Goal: Information Seeking & Learning: Learn about a topic

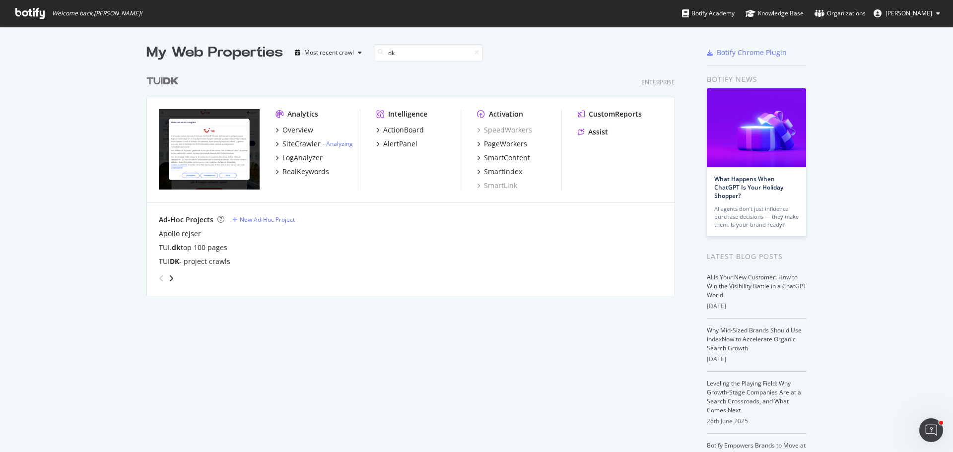
scroll to position [226, 529]
type input "dk"
click at [286, 142] on div "SiteCrawler" at bounding box center [301, 144] width 38 height 10
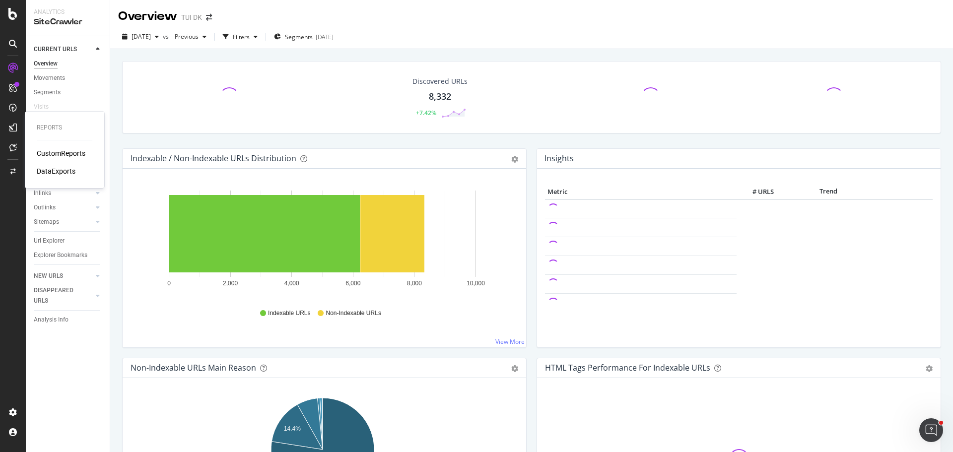
click at [54, 154] on div "CustomReports" at bounding box center [61, 153] width 49 height 10
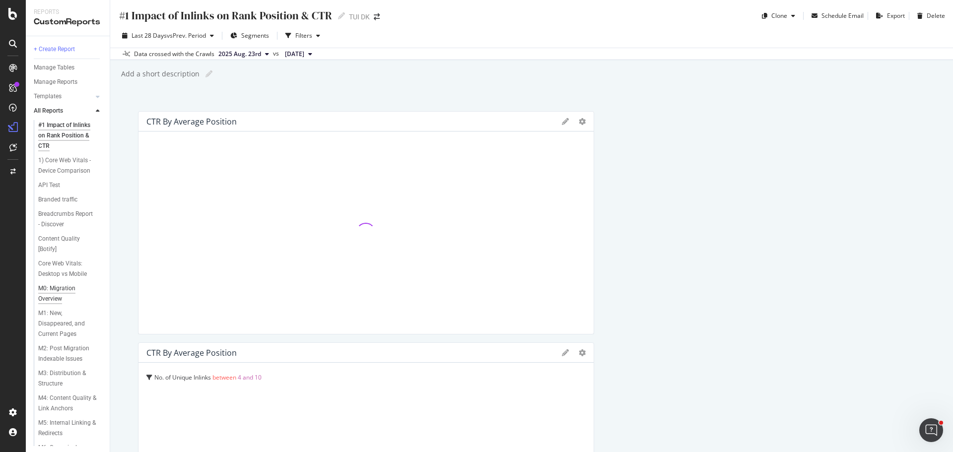
click at [48, 297] on div "M0: Migration Overview" at bounding box center [66, 293] width 56 height 21
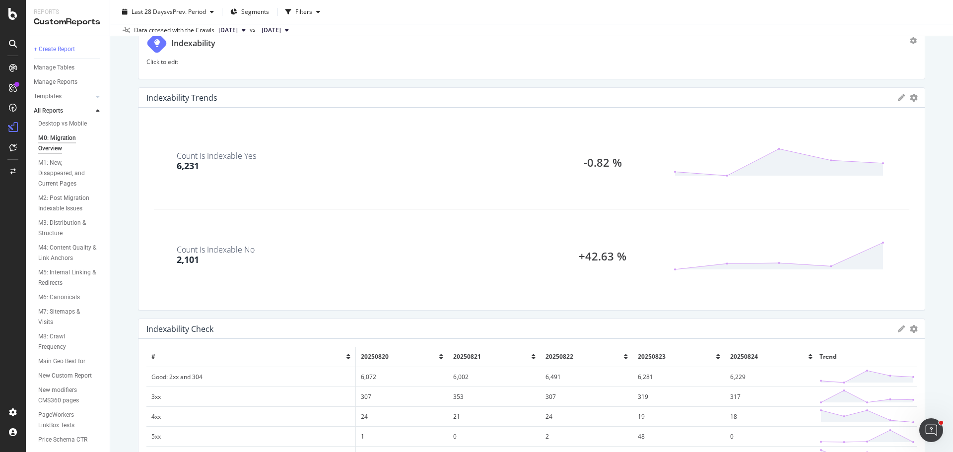
scroll to position [612, 0]
click at [130, 258] on div "M0: Migration Overview M0: Migration Overview TUI DK Clone Schedule Email Expor…" at bounding box center [531, 226] width 842 height 452
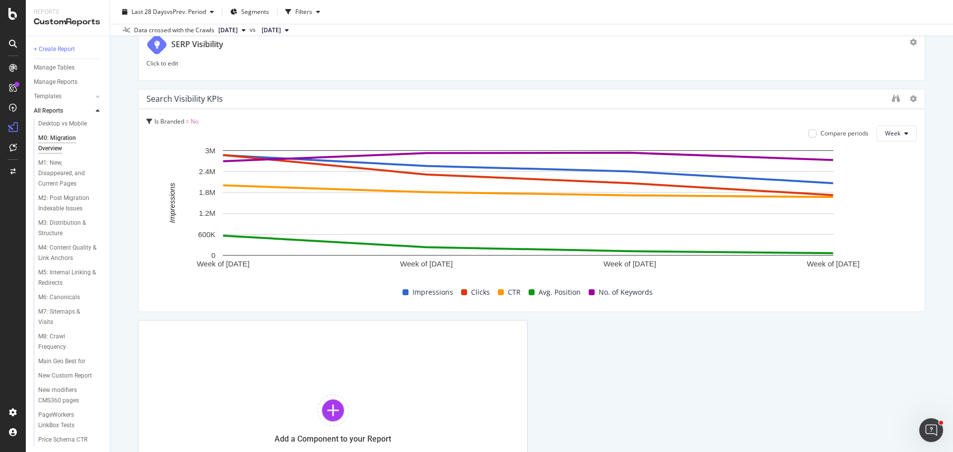
scroll to position [2482, 0]
click at [896, 137] on button "Week" at bounding box center [896, 134] width 40 height 16
click at [927, 214] on div "M0: Migration Overview M0: Migration Overview TUI DK Clone Schedule Email Expor…" at bounding box center [531, 226] width 842 height 452
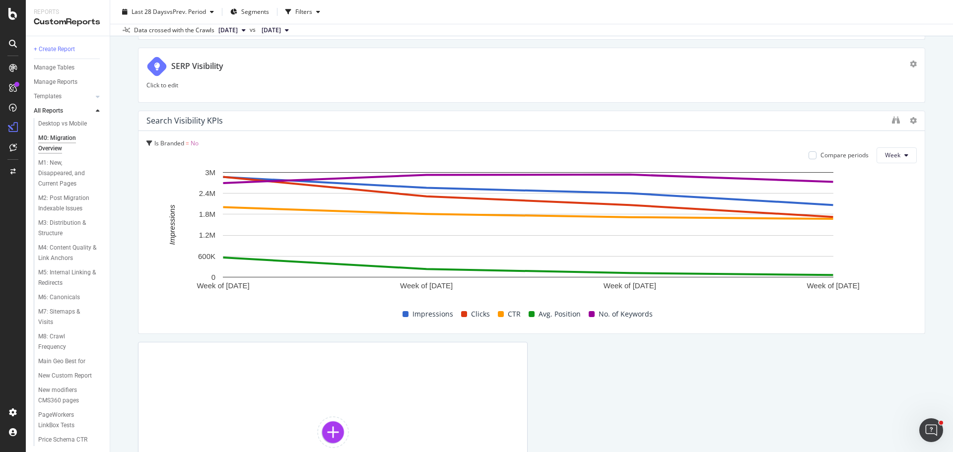
scroll to position [2459, 0]
click at [904, 155] on icon at bounding box center [906, 156] width 4 height 6
drag, startPoint x: 917, startPoint y: 198, endPoint x: 927, endPoint y: 199, distance: 9.5
click at [927, 199] on div "M0: Migration Overview M0: Migration Overview TUI DK Clone Schedule Email Expor…" at bounding box center [531, 226] width 842 height 452
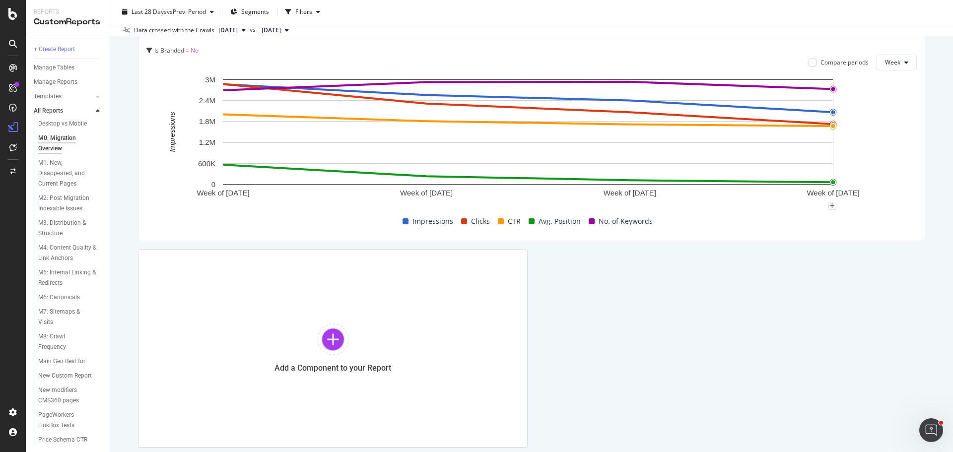
scroll to position [2556, 0]
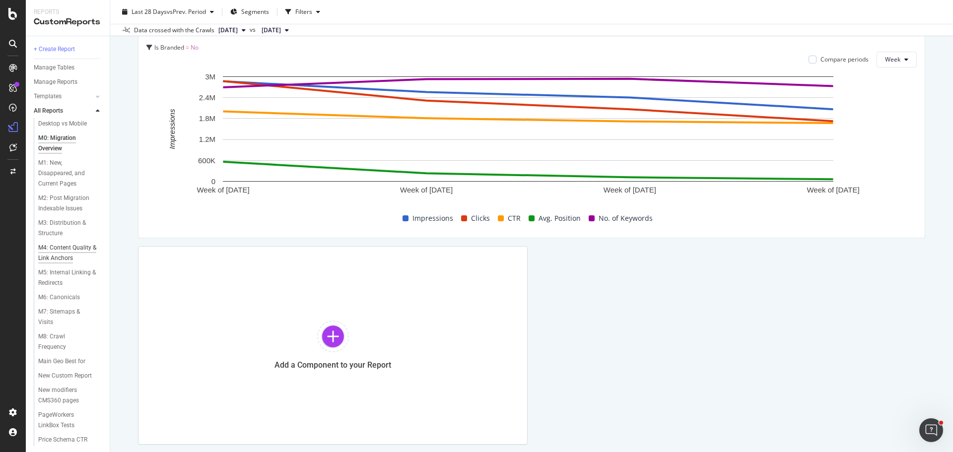
click at [54, 258] on div "M4: Content Quality & Link Anchors" at bounding box center [67, 253] width 59 height 21
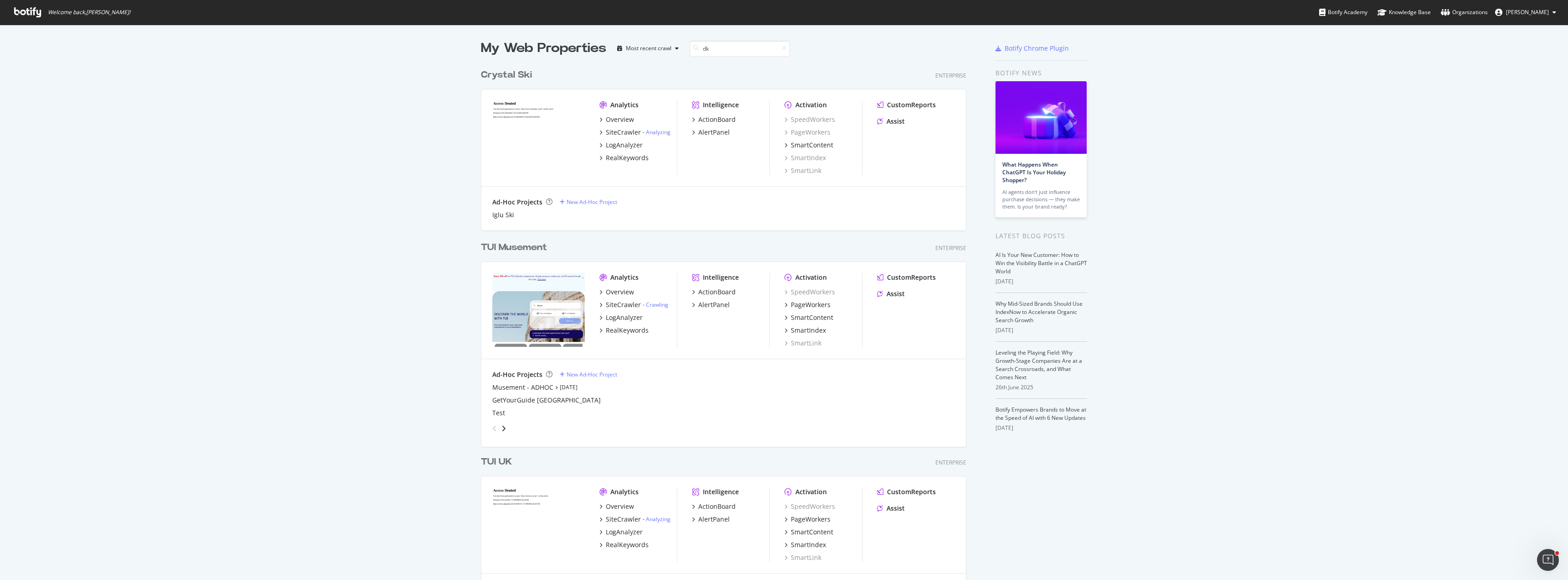
scroll to position [208, 486]
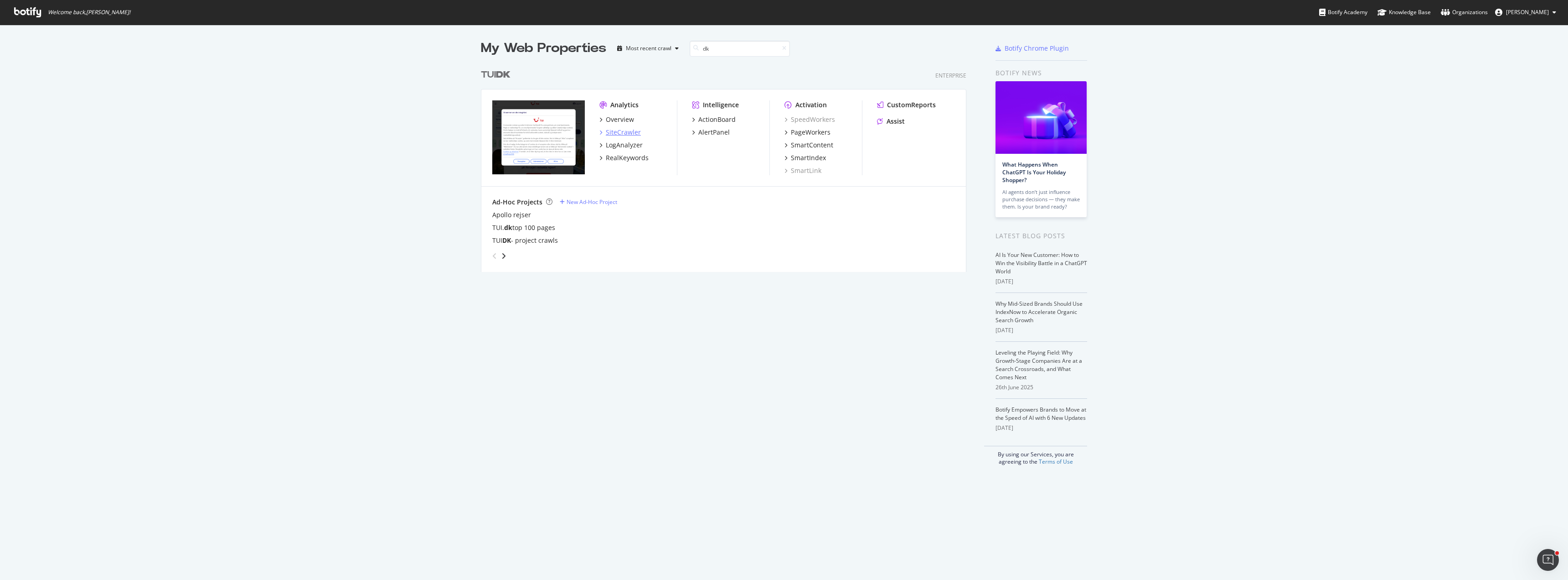
type input "dk"
click at [620, 132] on div "SiteCrawler" at bounding box center [623, 132] width 35 height 9
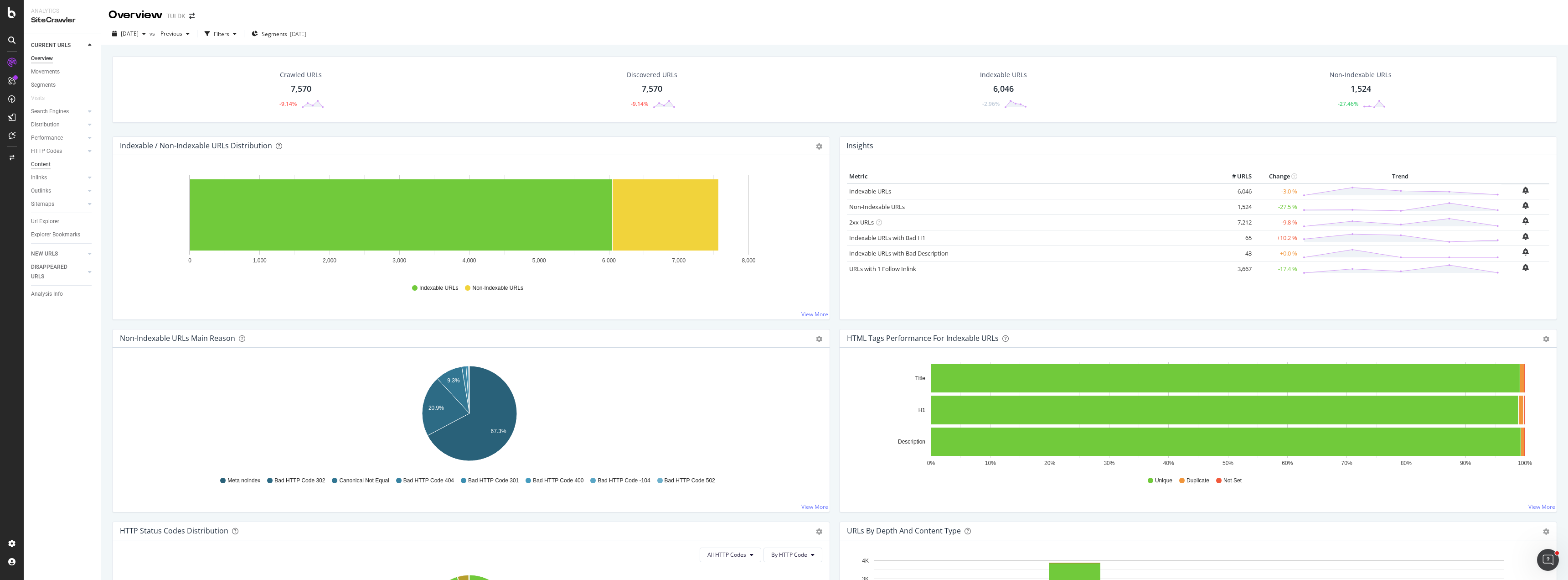
click at [48, 163] on div "Content" at bounding box center [40, 165] width 19 height 9
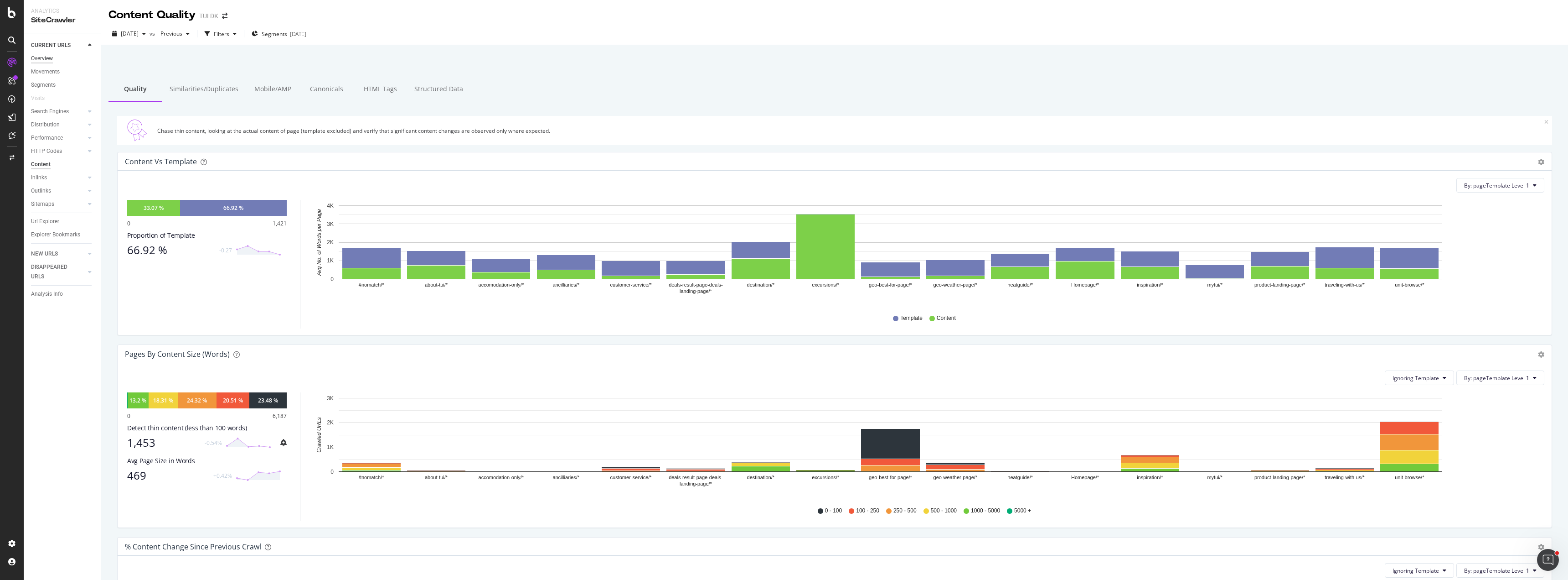
click at [43, 58] on div "Overview" at bounding box center [42, 59] width 22 height 9
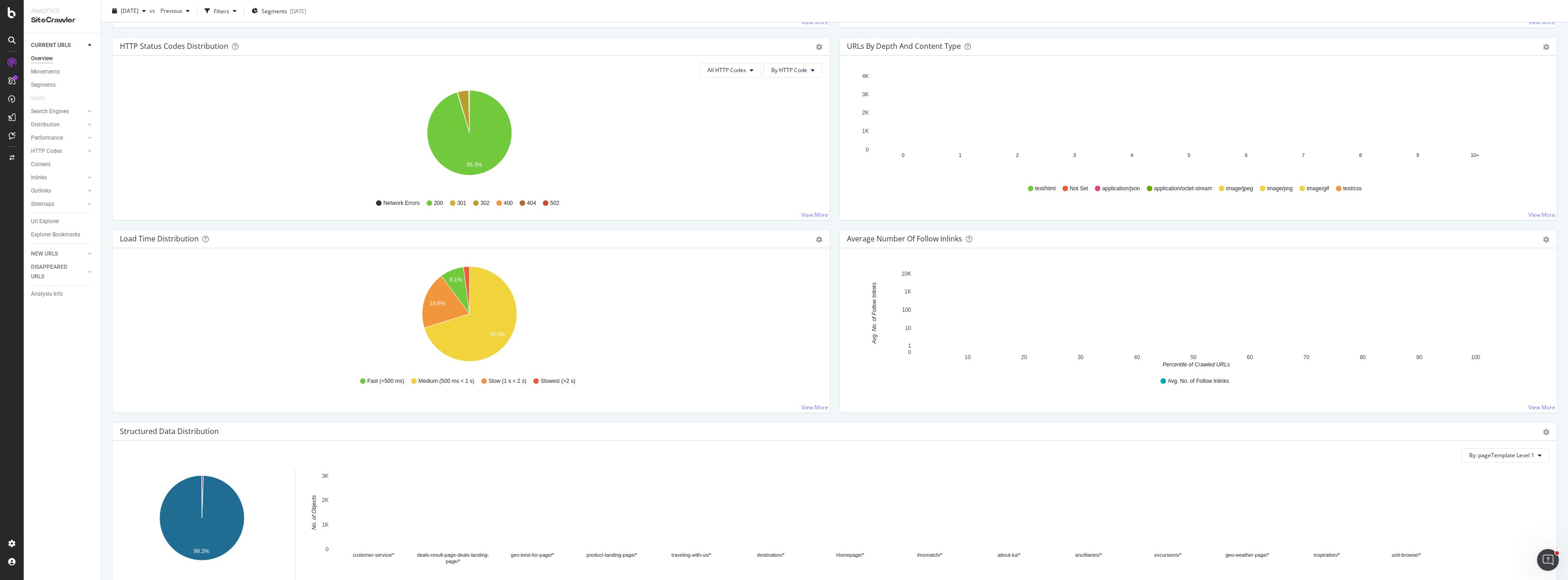
scroll to position [470, 0]
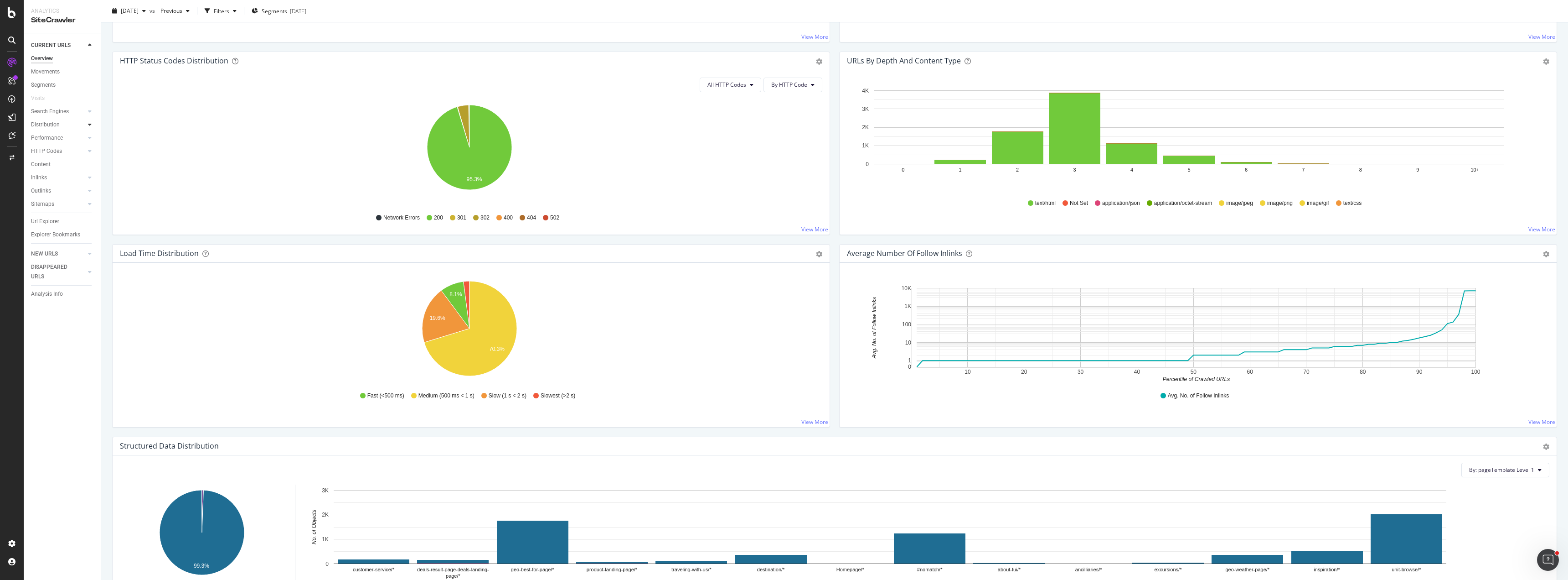
click at [89, 124] on icon at bounding box center [90, 124] width 4 height 6
click at [90, 192] on icon at bounding box center [90, 190] width 4 height 6
click at [51, 138] on div "Performance" at bounding box center [47, 138] width 32 height 9
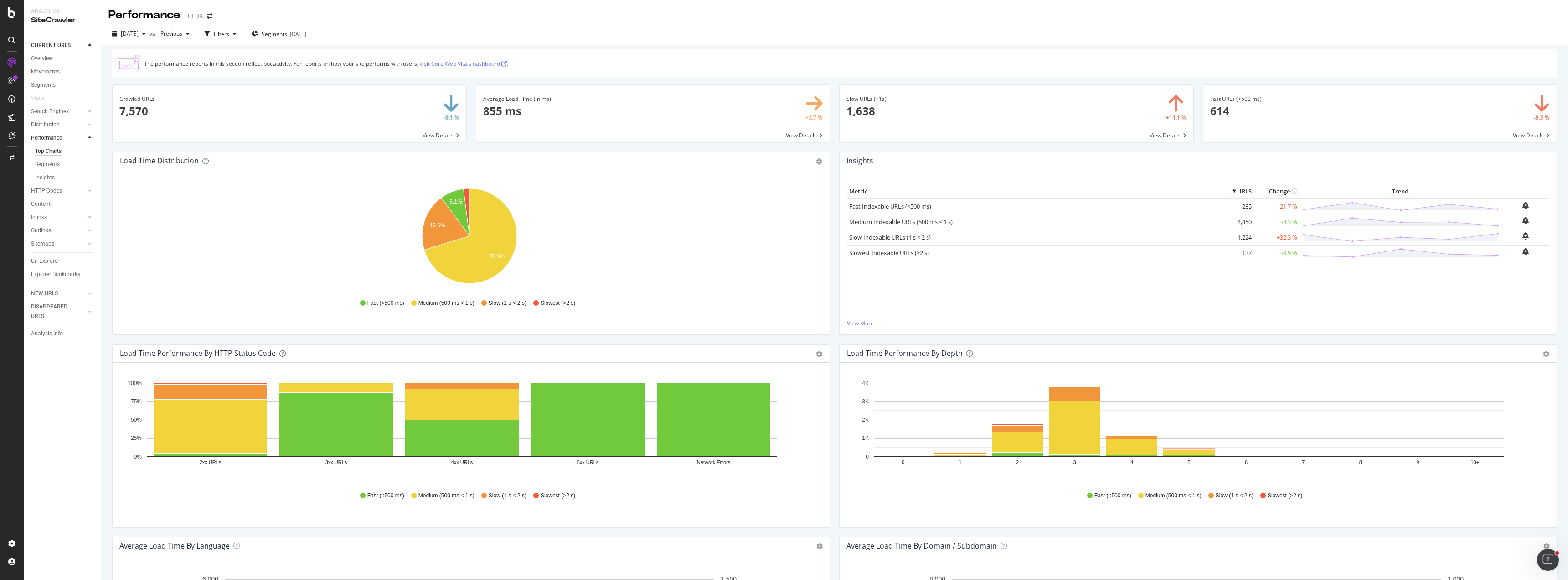
click at [52, 157] on div "Top Charts Segments Insights" at bounding box center [66, 164] width 70 height 40
click at [52, 168] on div "Segments" at bounding box center [47, 165] width 25 height 9
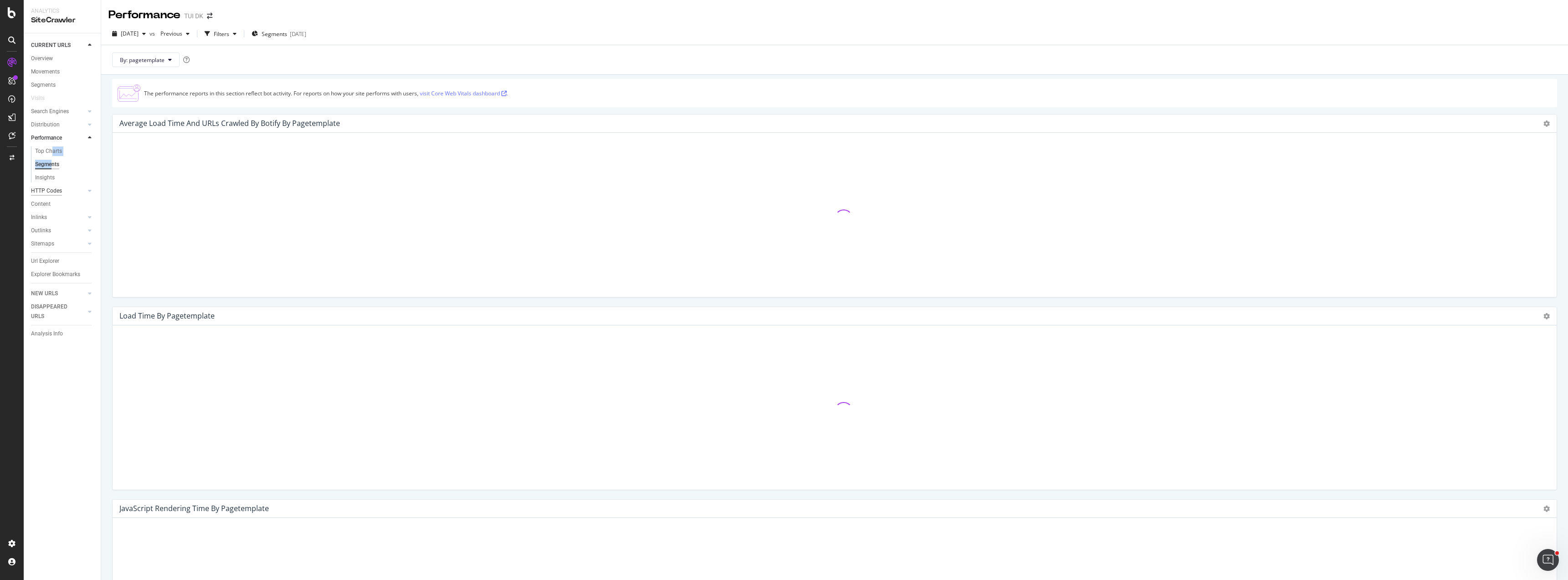
click at [44, 194] on div "HTTP Codes" at bounding box center [47, 190] width 31 height 9
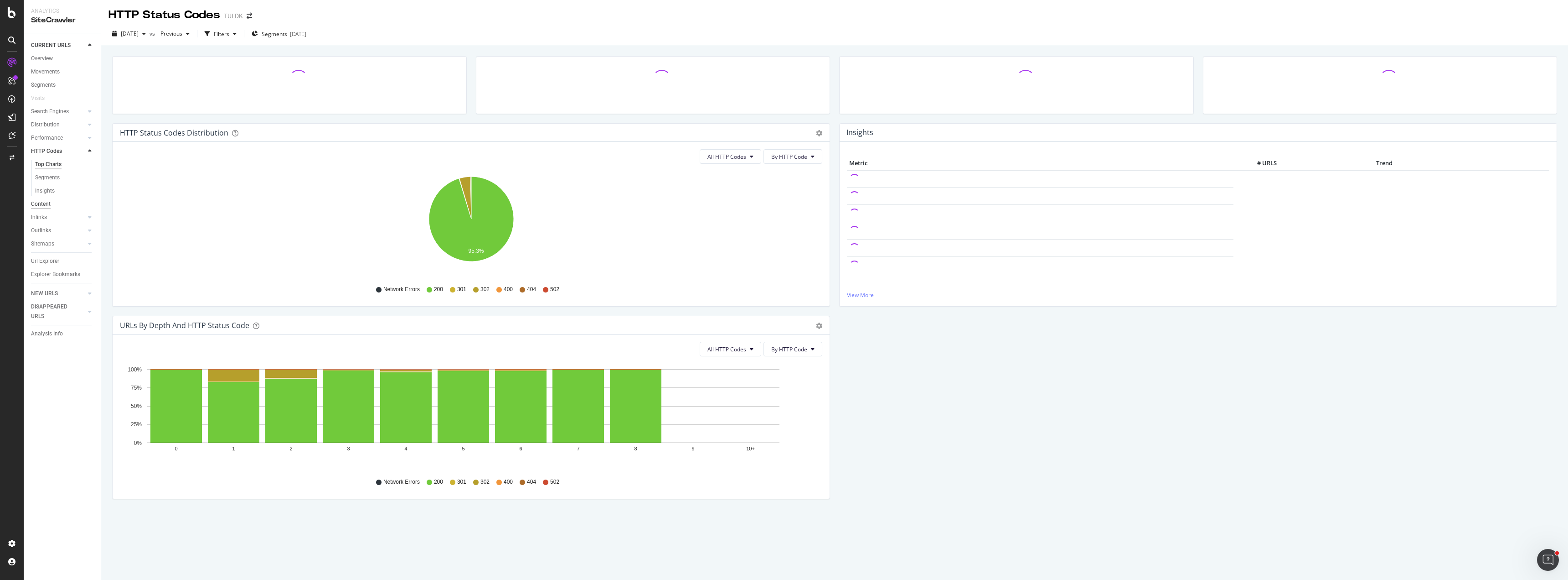
click at [39, 204] on div "Content" at bounding box center [40, 204] width 19 height 9
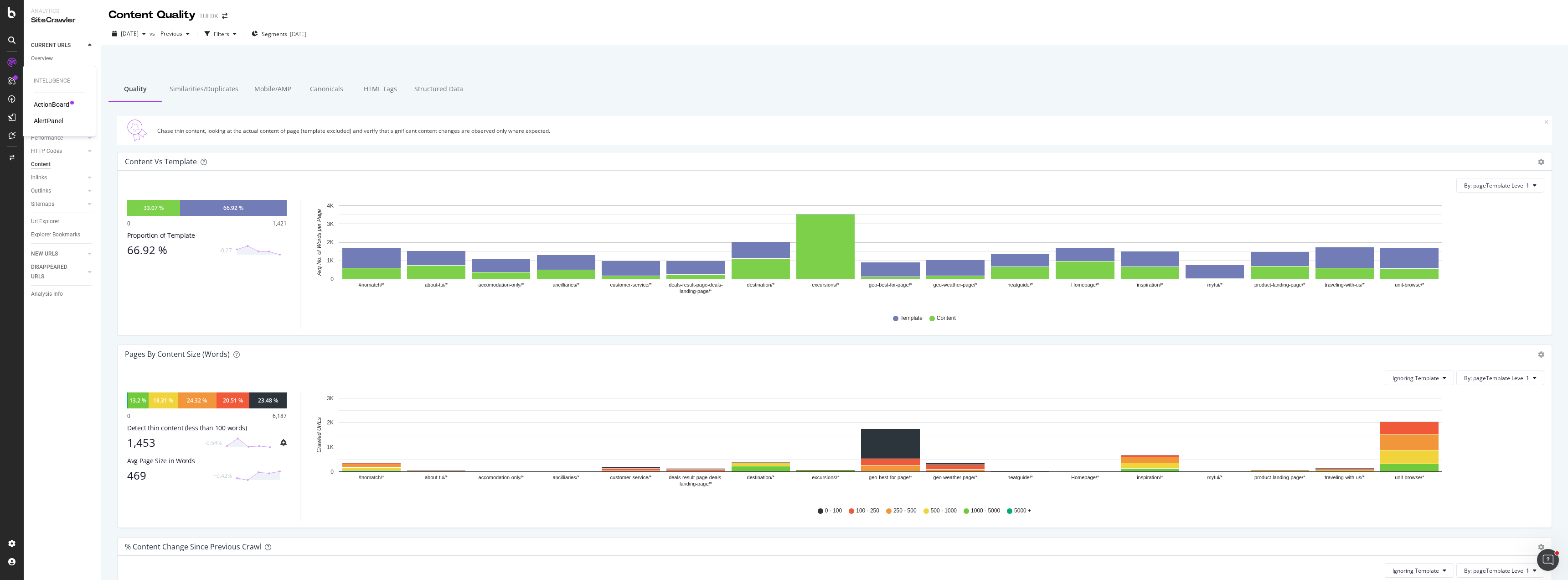
click at [48, 102] on div "ActionBoard" at bounding box center [51, 105] width 36 height 9
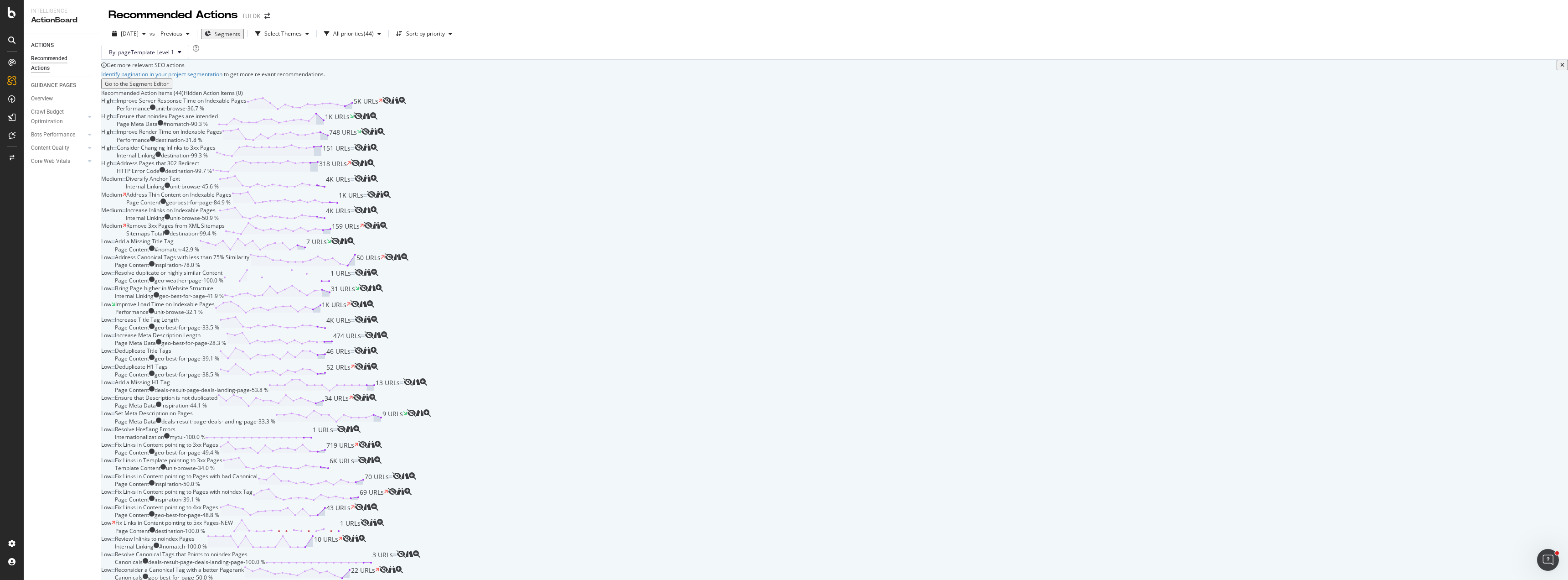
scroll to position [137, 0]
click at [231, 199] on div "Address Thin Content on Indexable Pages" at bounding box center [178, 194] width 106 height 7
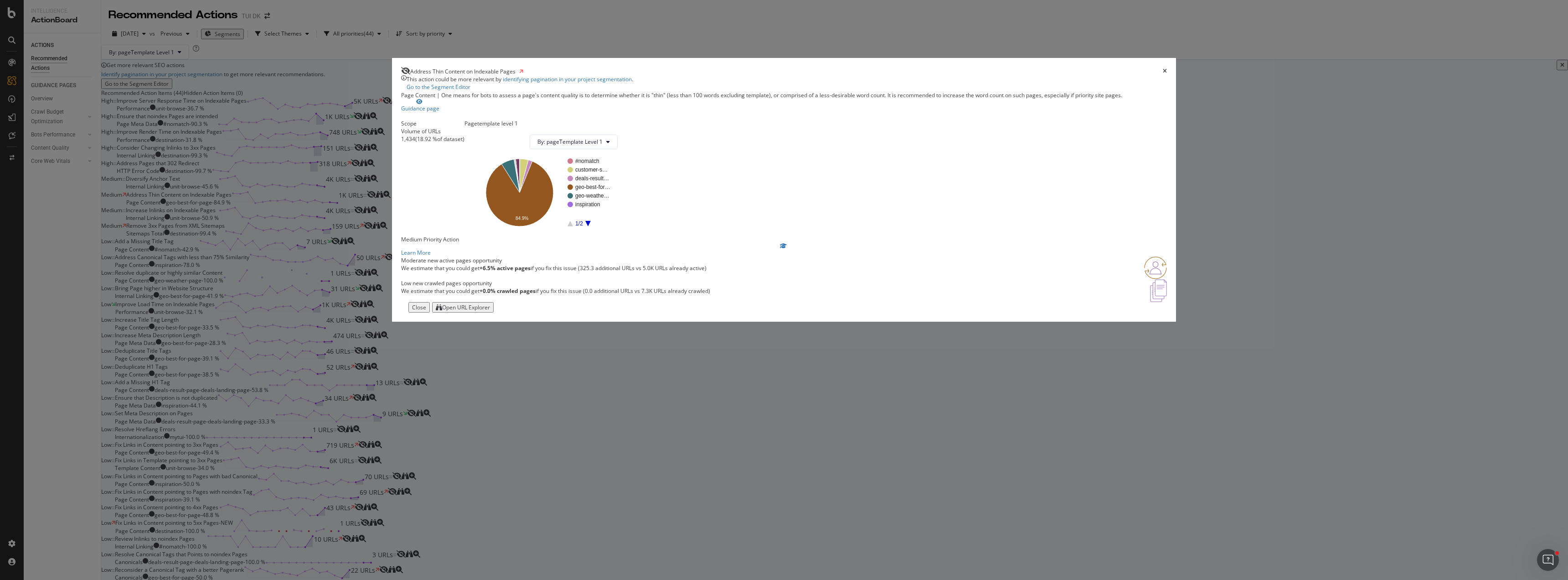
click at [490, 311] on div "Open URL Explorer" at bounding box center [466, 307] width 48 height 7
click at [1163, 74] on icon "times" at bounding box center [1165, 71] width 4 height 6
